Goal: Information Seeking & Learning: Learn about a topic

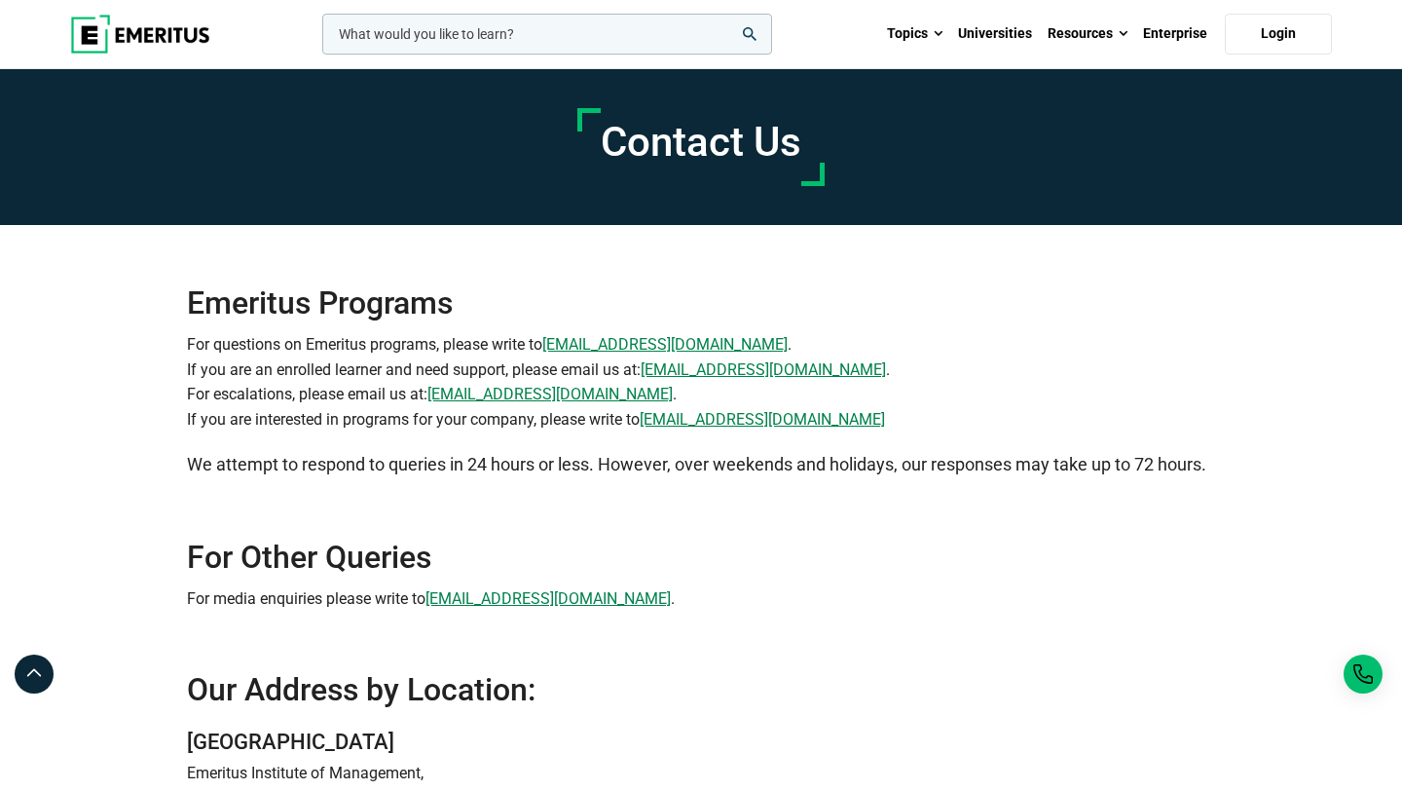
click at [197, 31] on img at bounding box center [140, 34] width 140 height 39
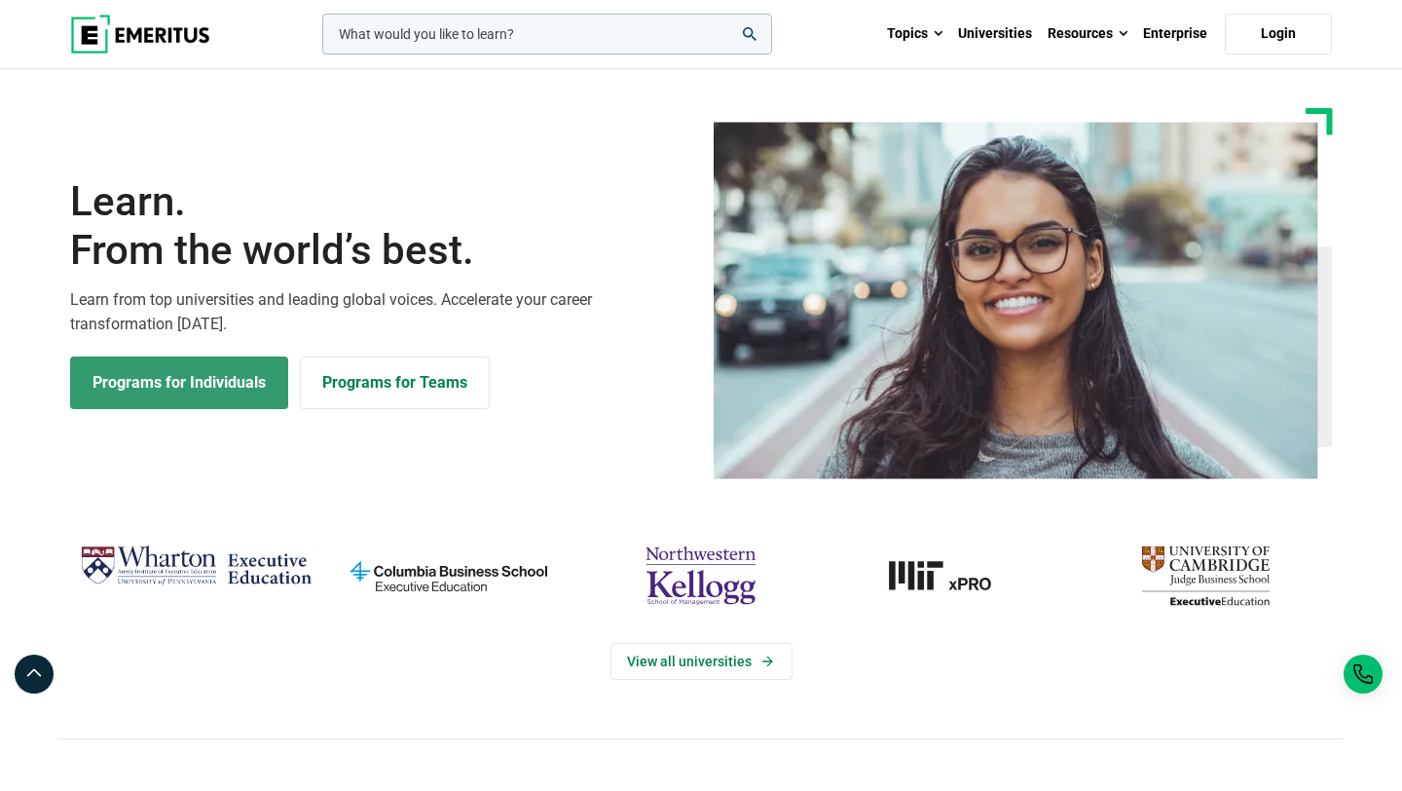
click at [196, 378] on link "Programs for Individuals" at bounding box center [179, 382] width 218 height 53
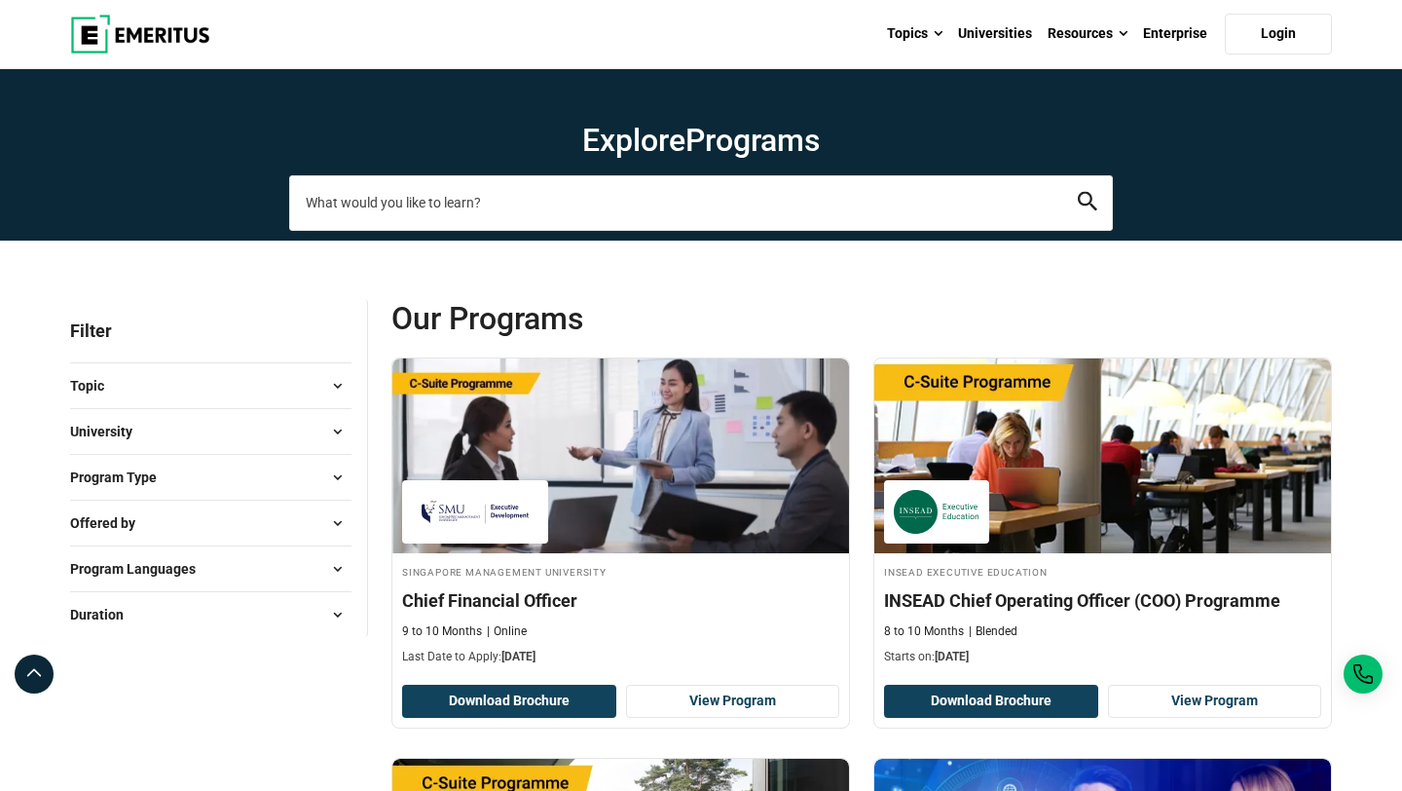
click at [487, 216] on input "search-page" at bounding box center [701, 202] width 824 height 55
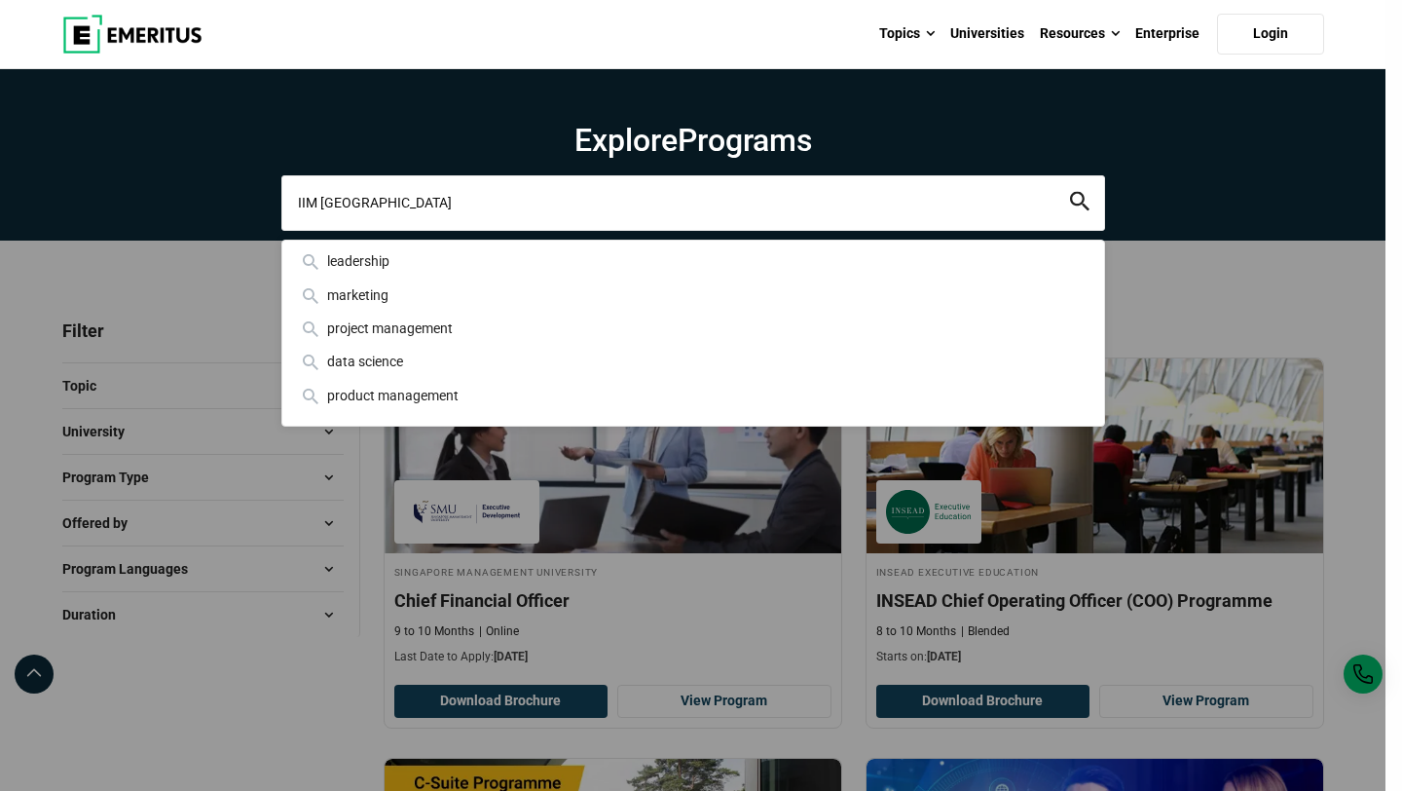
type input "IIM Lucknow"
click at [1070, 192] on button "search" at bounding box center [1079, 203] width 19 height 22
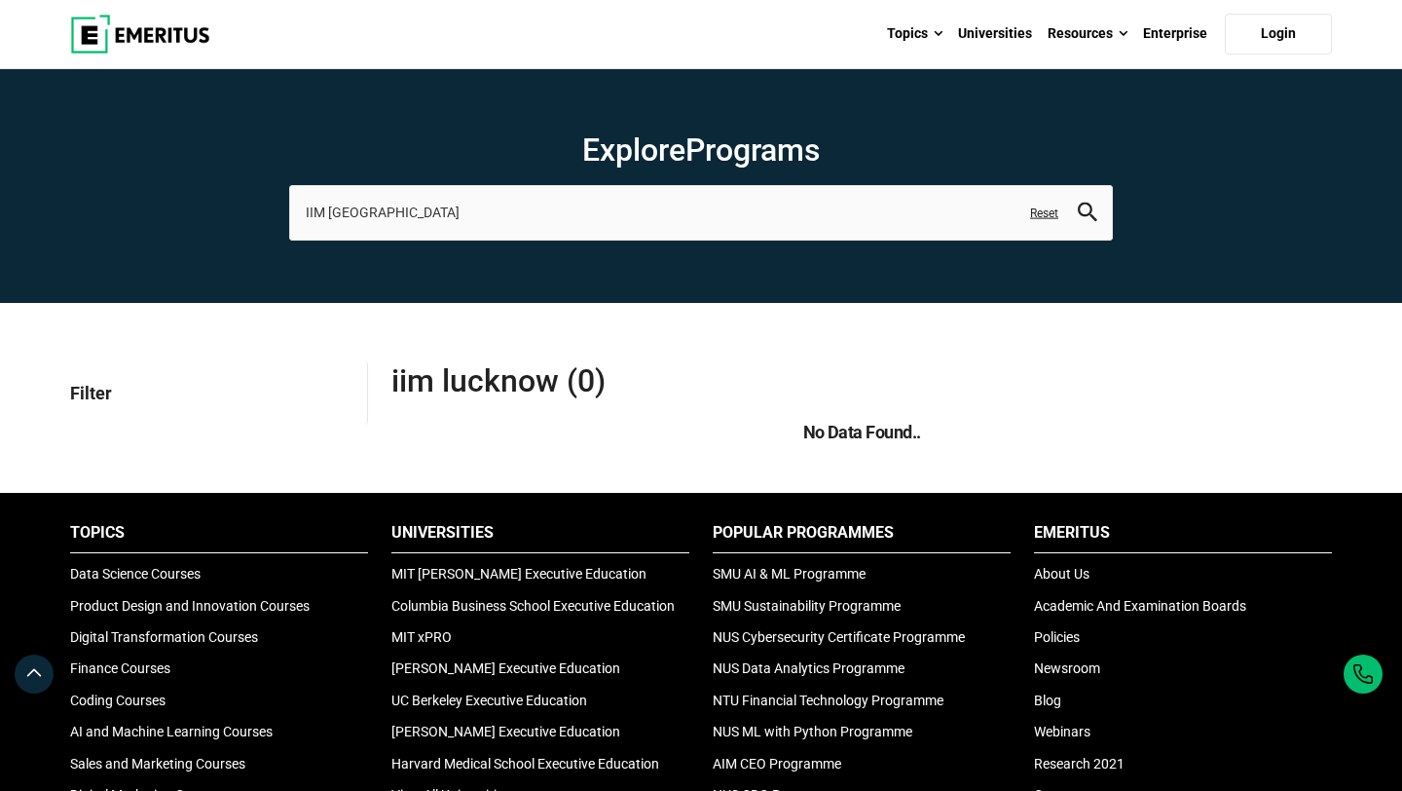
click at [143, 43] on img at bounding box center [140, 34] width 140 height 39
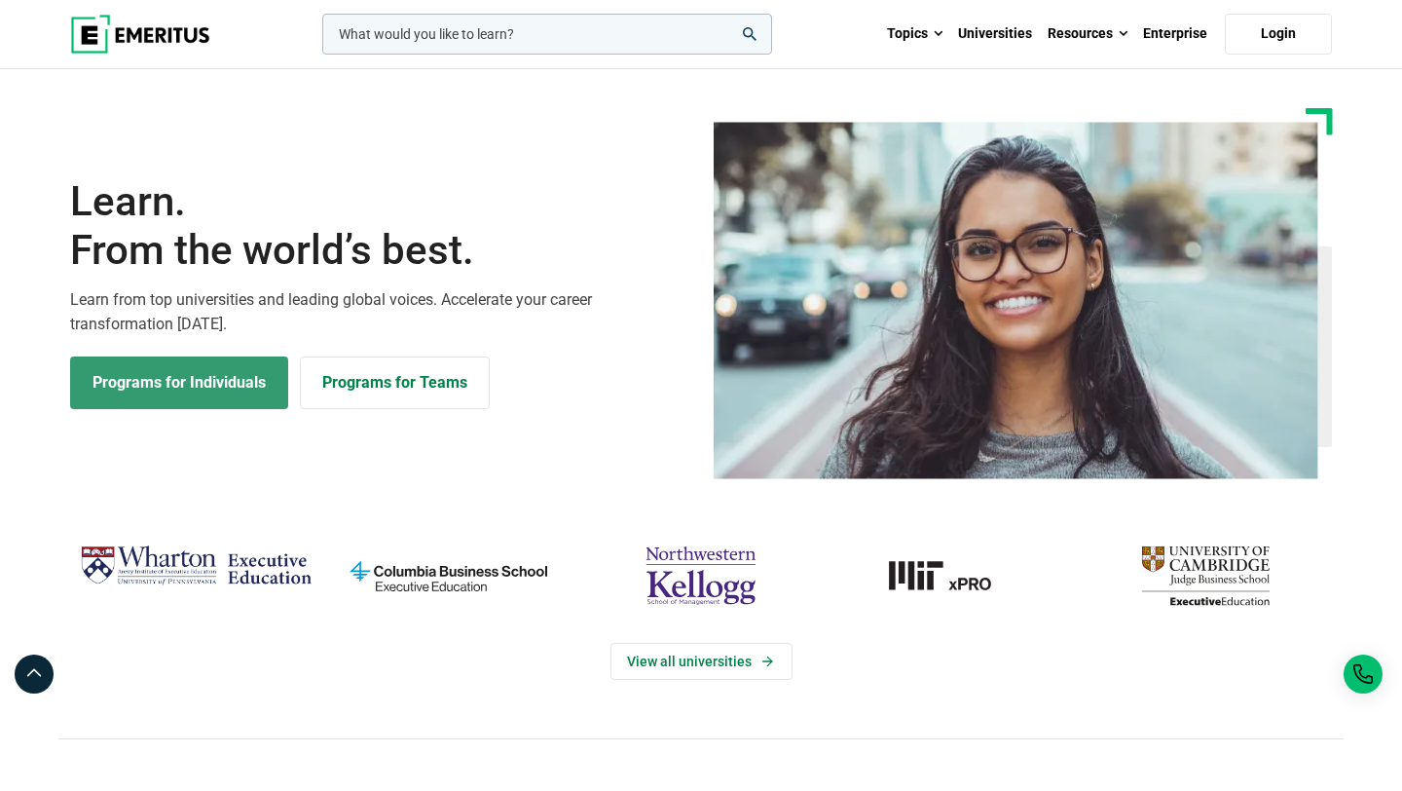
click at [213, 390] on link "Programs for Individuals" at bounding box center [179, 382] width 218 height 53
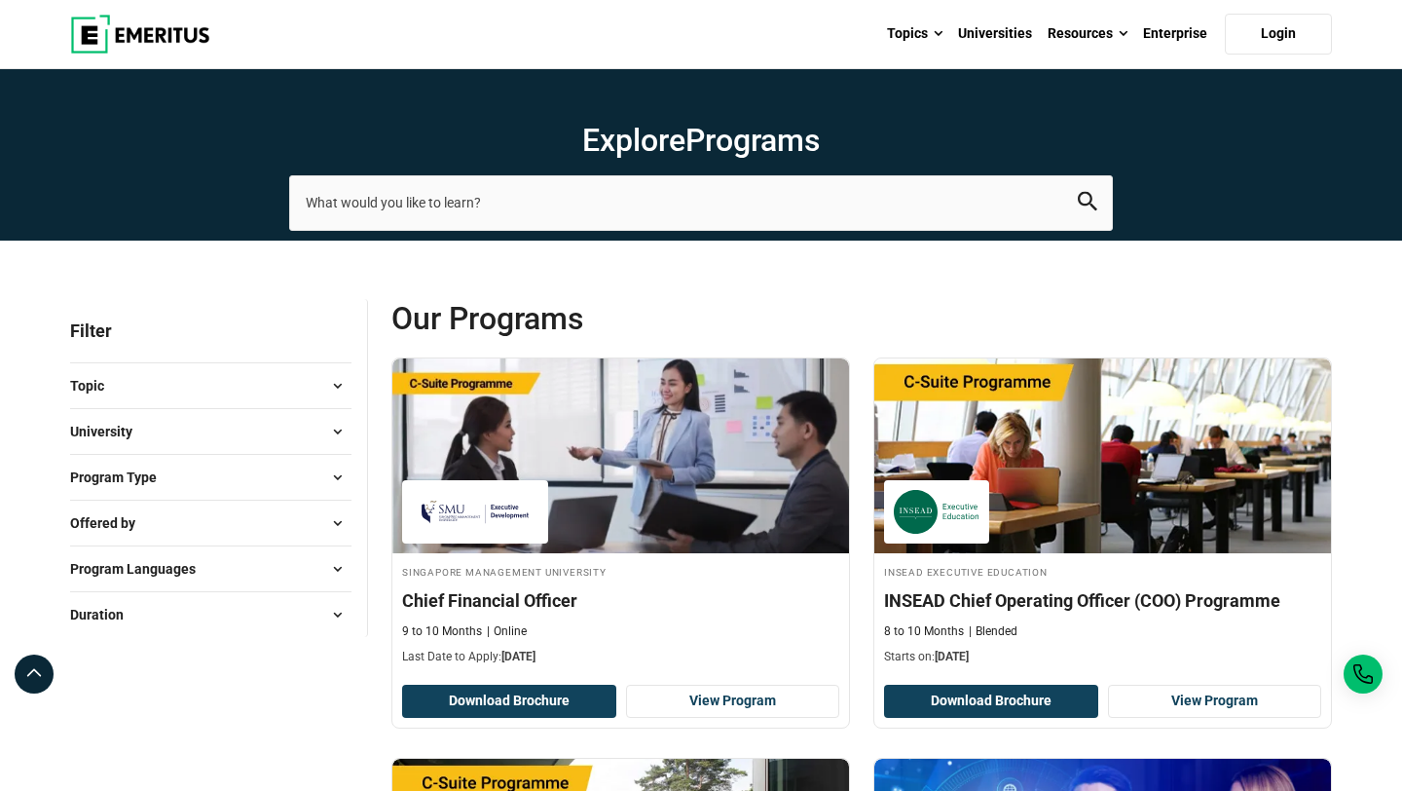
click at [250, 428] on button "University" at bounding box center [210, 431] width 281 height 29
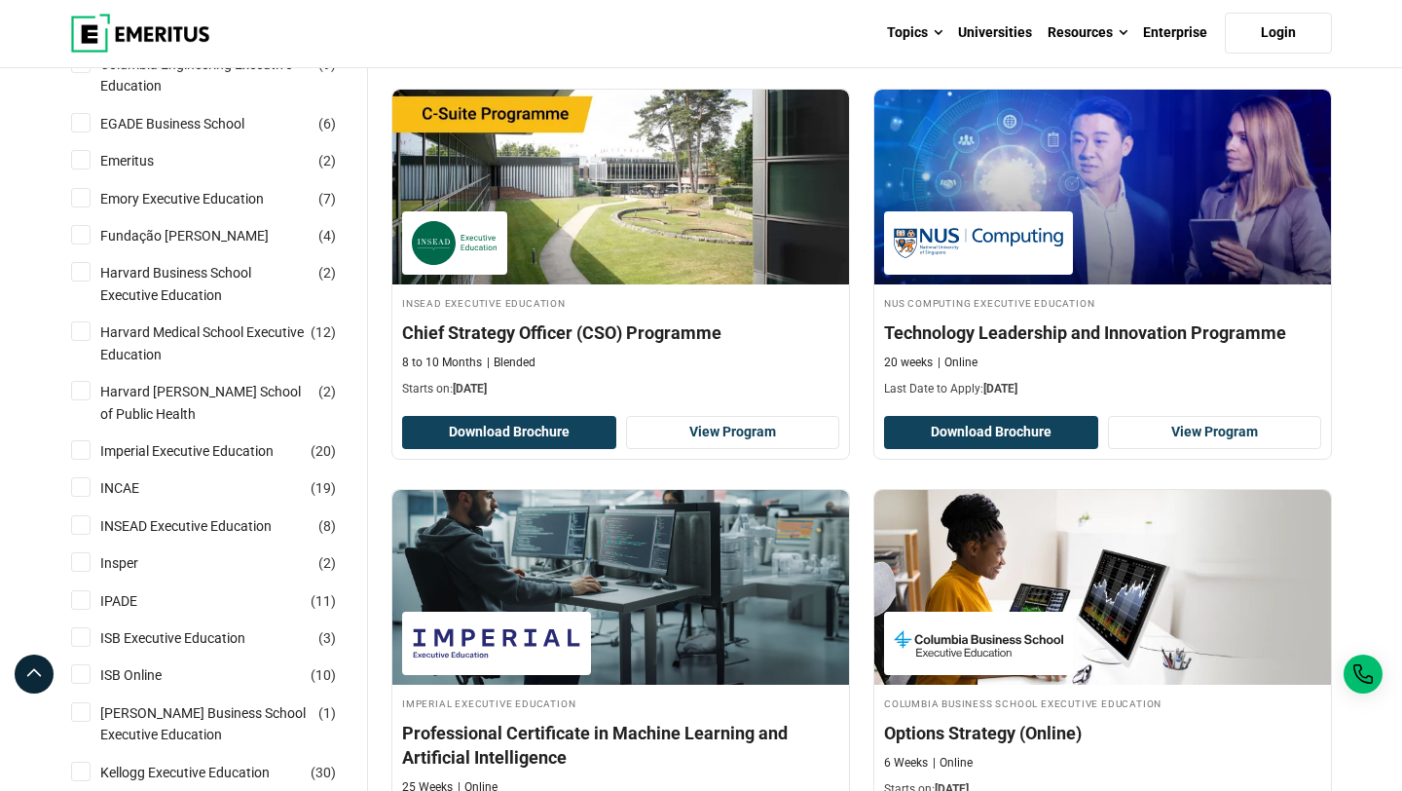
scroll to position [269, 0]
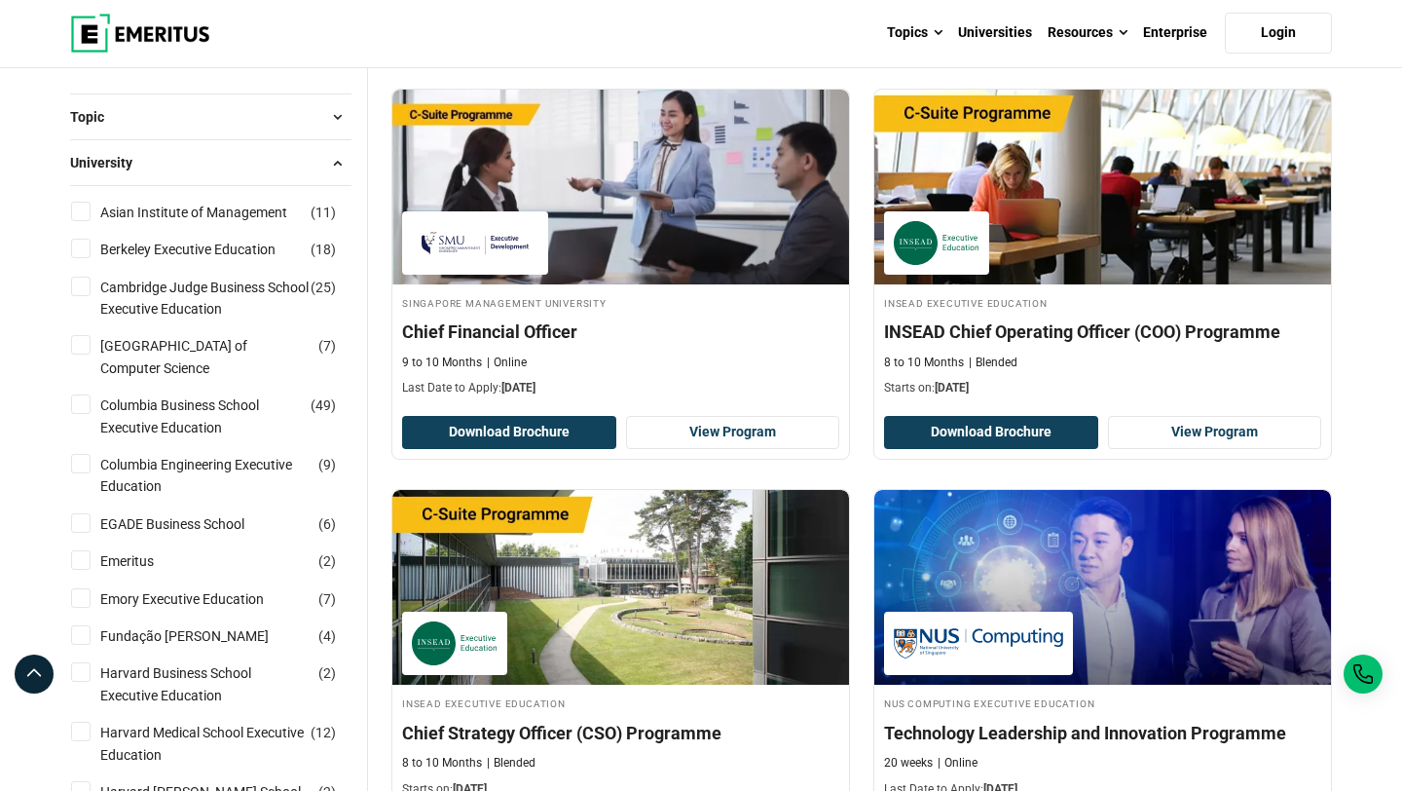
click at [163, 29] on img at bounding box center [140, 33] width 140 height 39
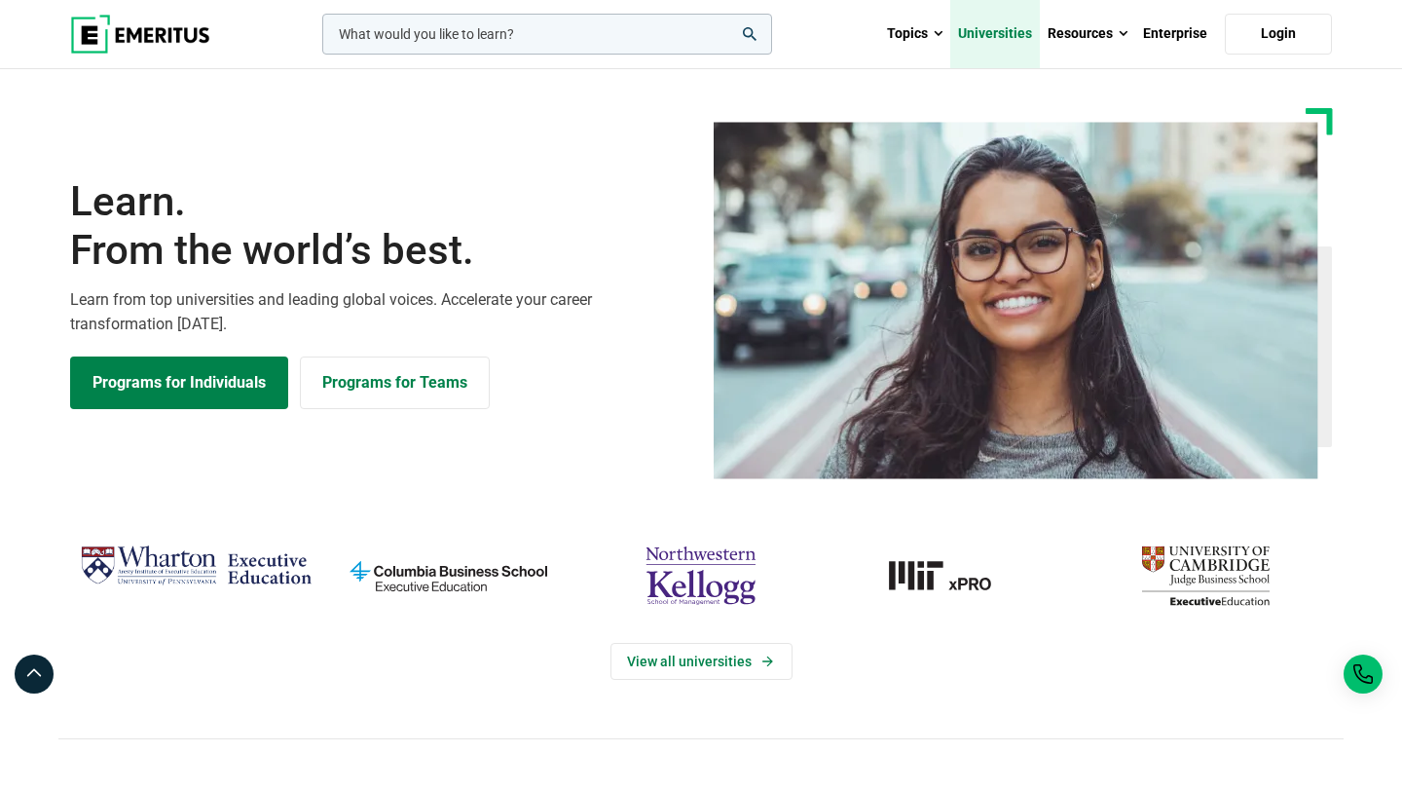
click at [1012, 31] on link "Universities" at bounding box center [995, 34] width 90 height 68
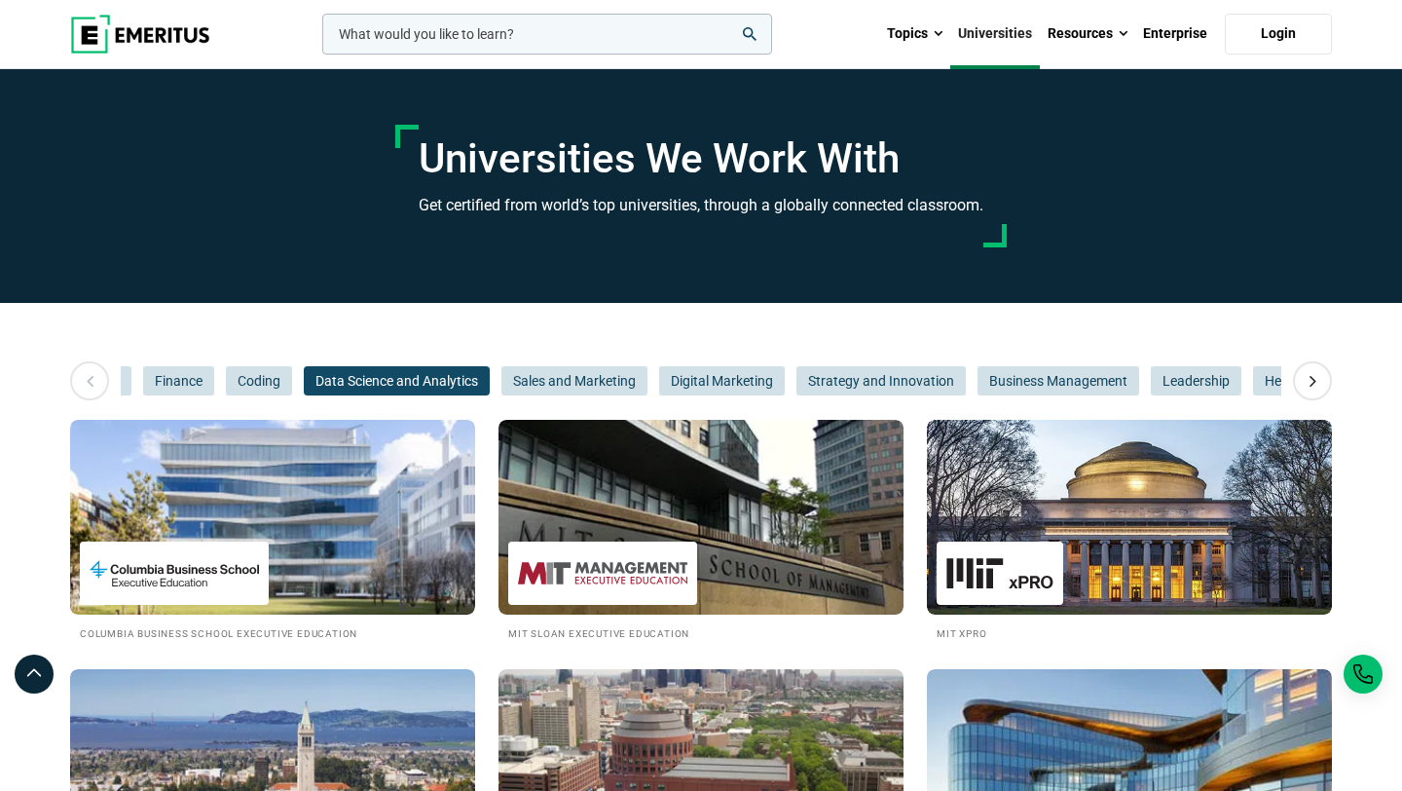
scroll to position [0, 608]
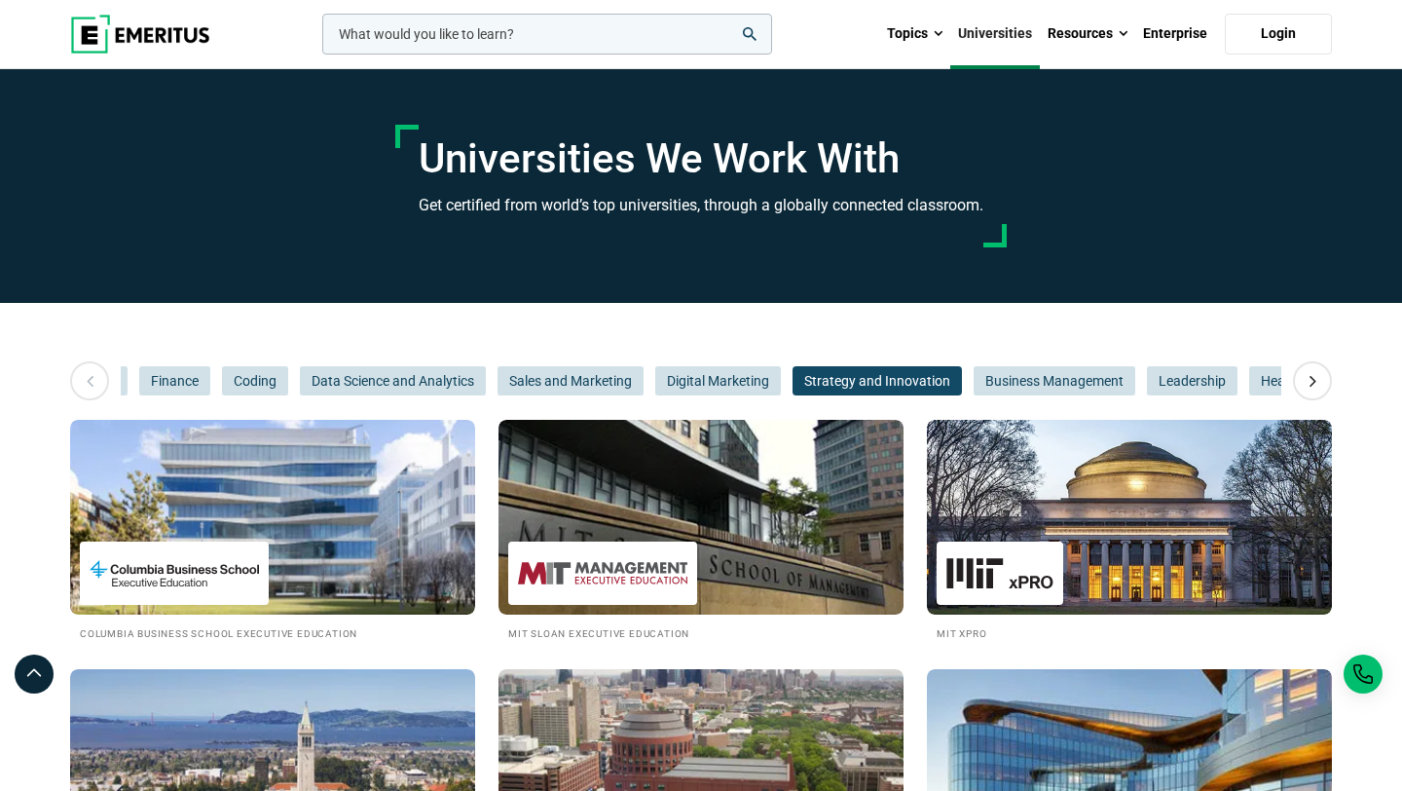
click at [901, 385] on span "Strategy and Innovation" at bounding box center [876, 380] width 169 height 29
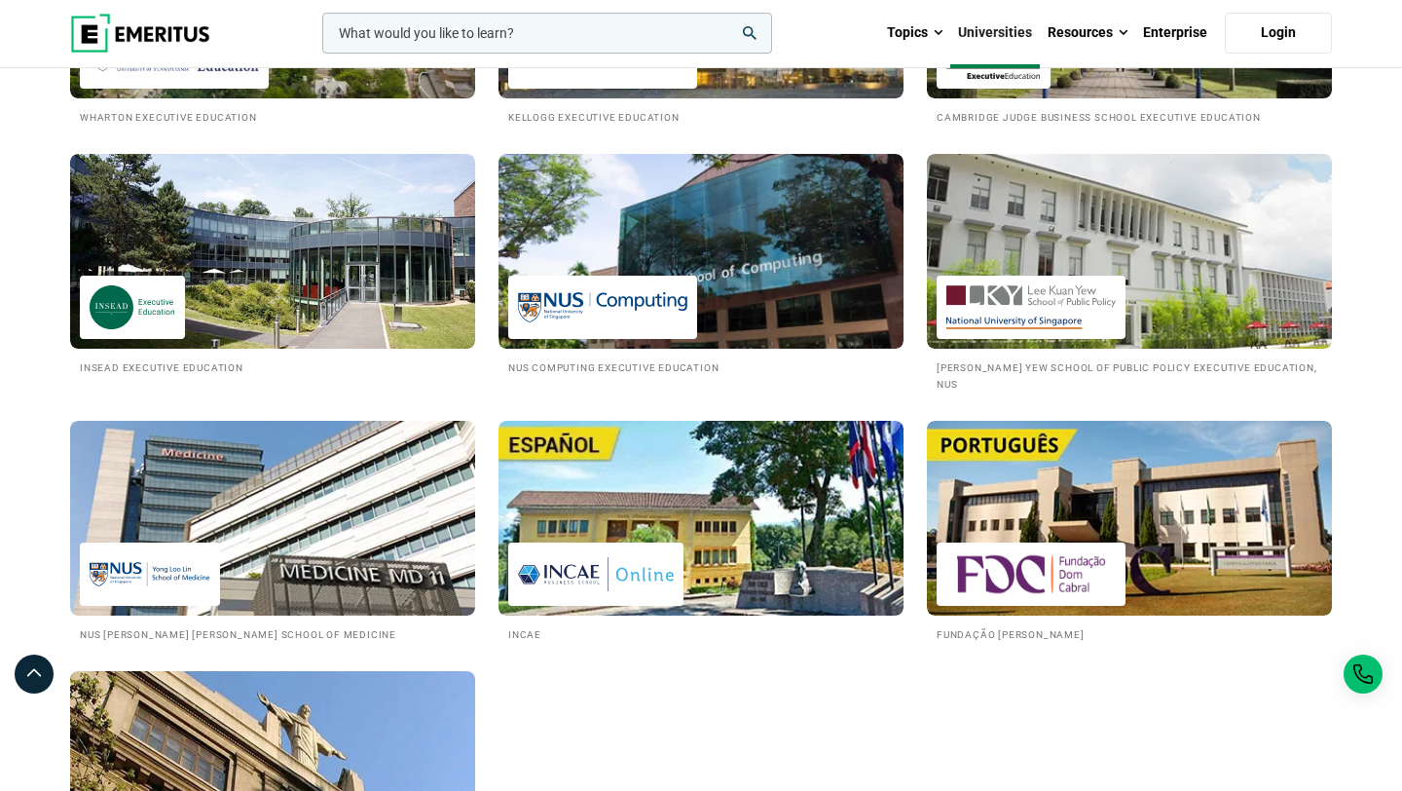
scroll to position [0, 0]
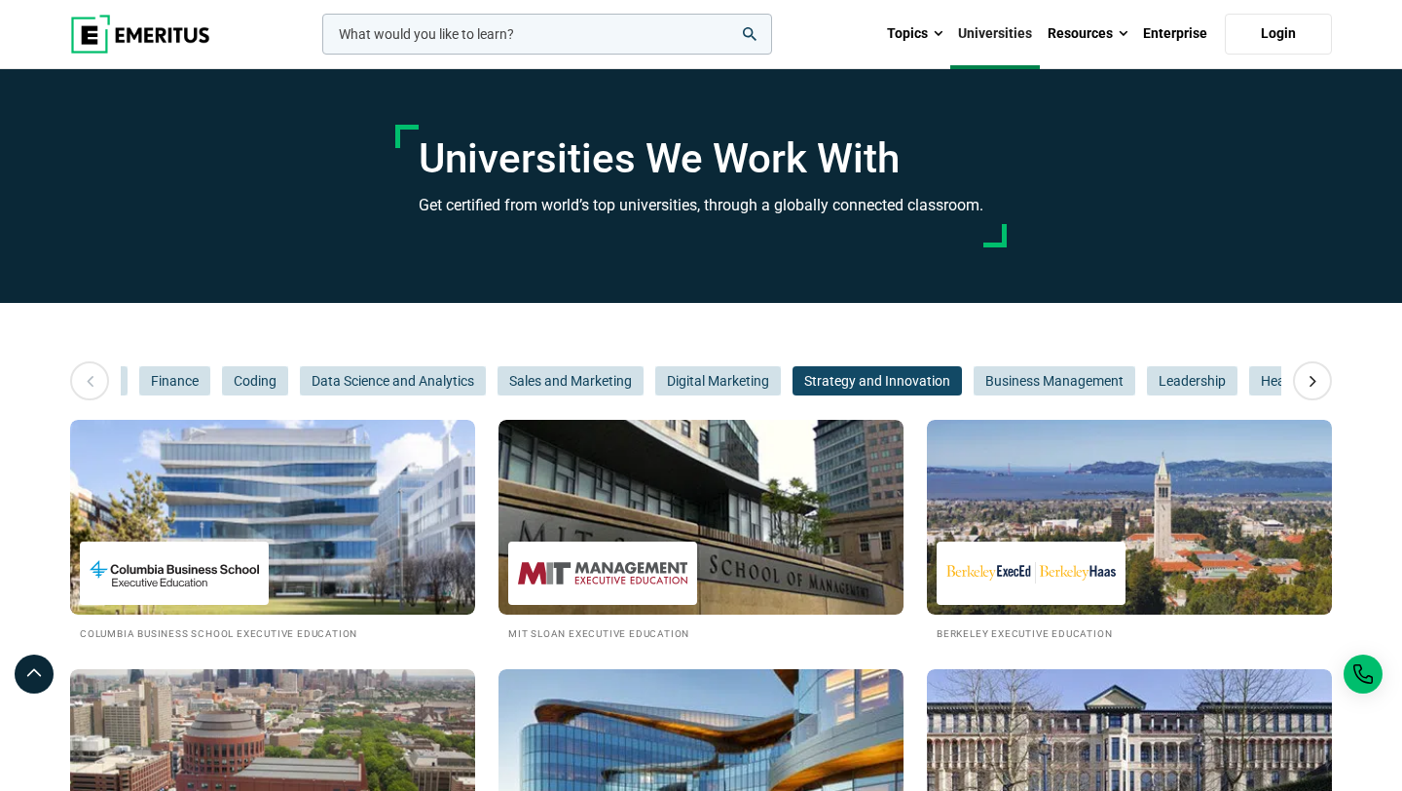
click at [161, 26] on img at bounding box center [140, 34] width 140 height 39
